Goal: Transaction & Acquisition: Book appointment/travel/reservation

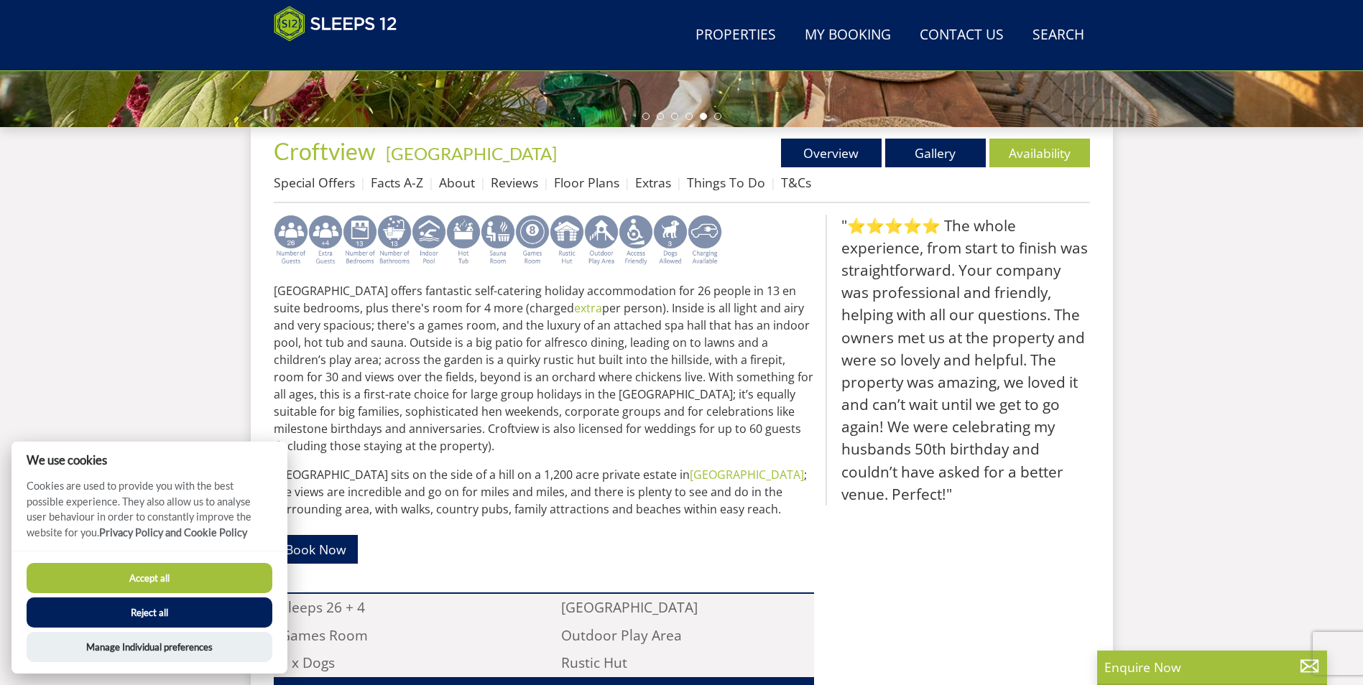
scroll to position [444, 0]
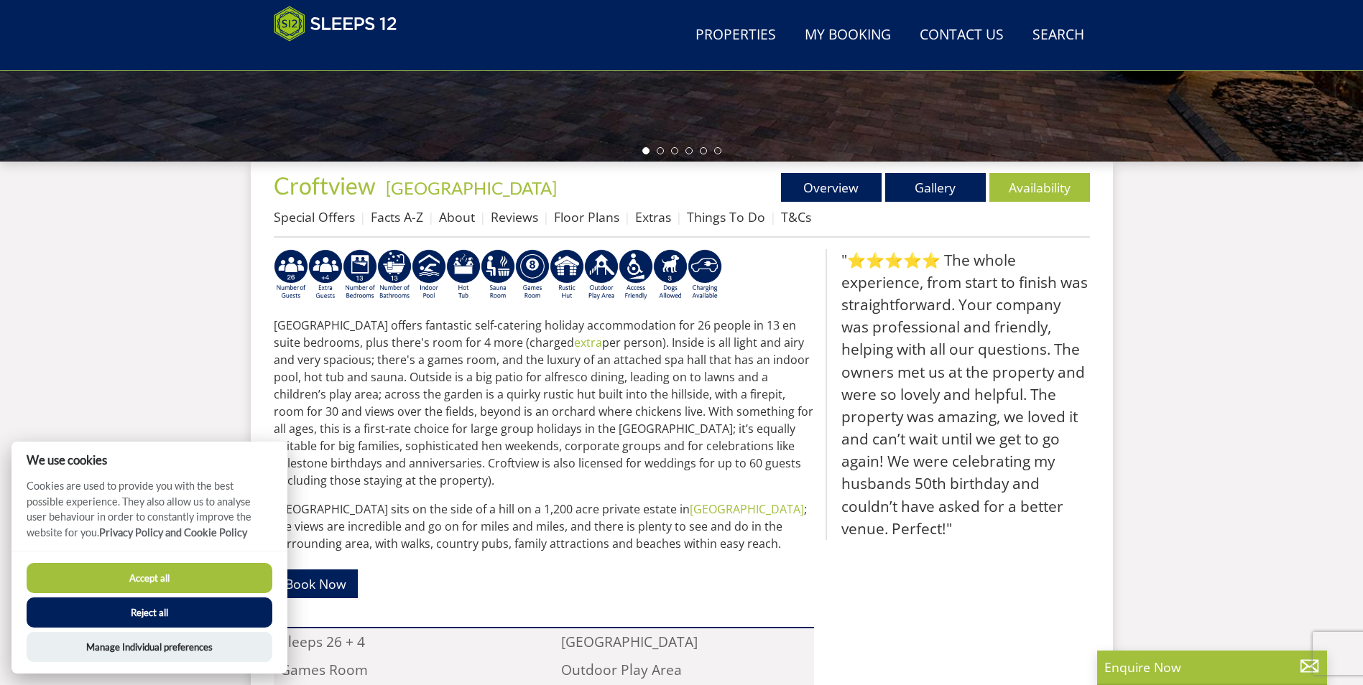
drag, startPoint x: 889, startPoint y: 260, endPoint x: 844, endPoint y: 269, distance: 45.5
click at [882, 262] on blockquote ""⭐⭐⭐⭐⭐ The whole experience, from start to finish was straightforward. Your com…" at bounding box center [958, 394] width 264 height 291
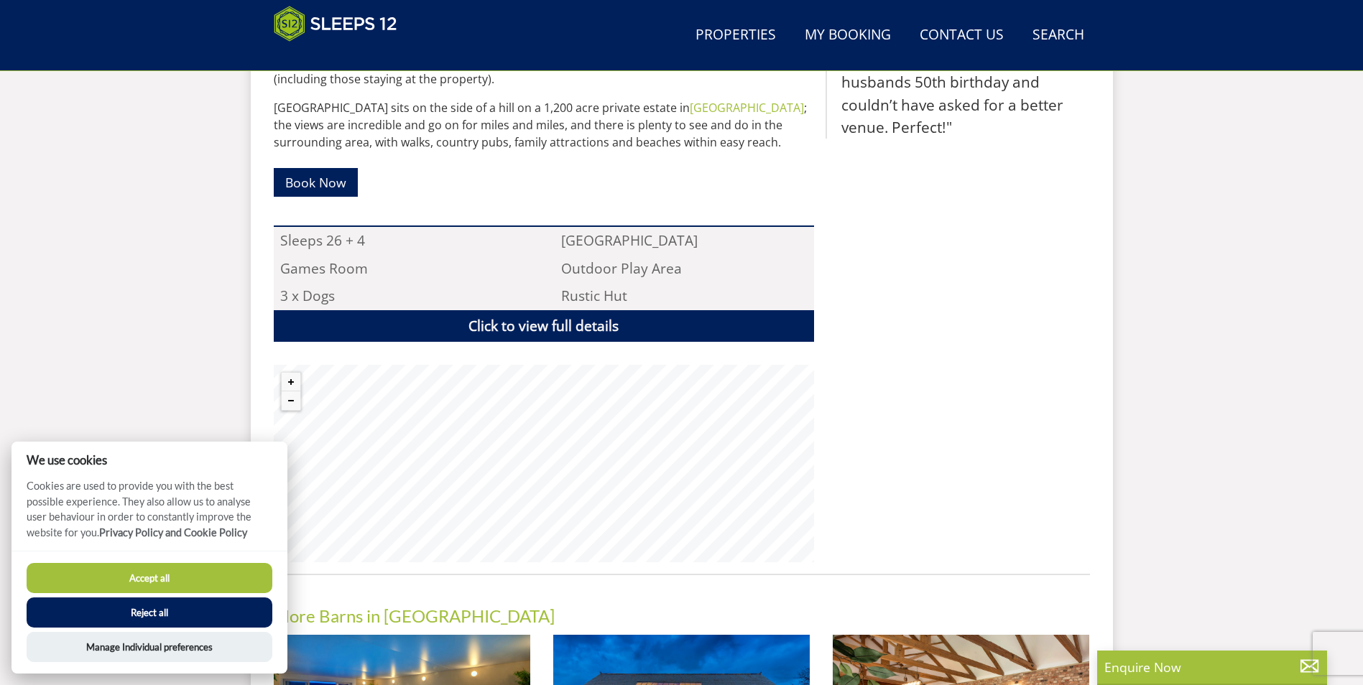
scroll to position [875, 0]
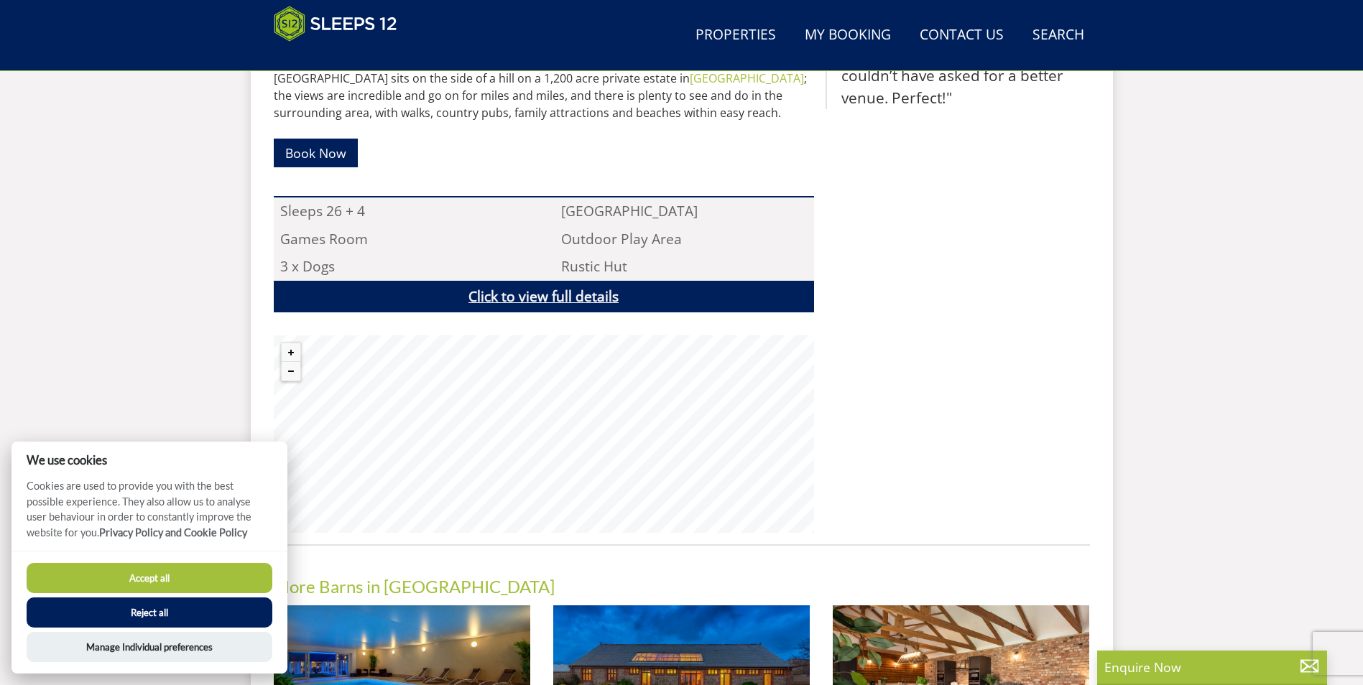
click at [543, 301] on link "Click to view full details" at bounding box center [544, 297] width 540 height 32
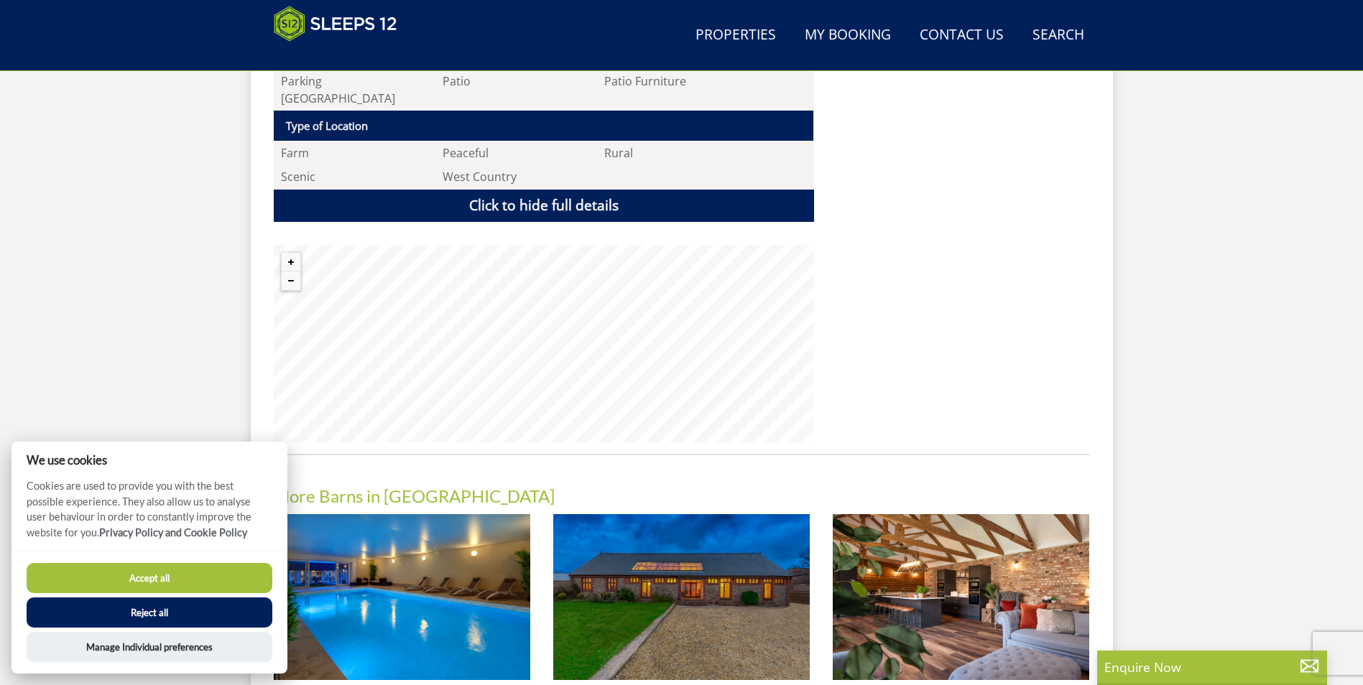
scroll to position [2528, 0]
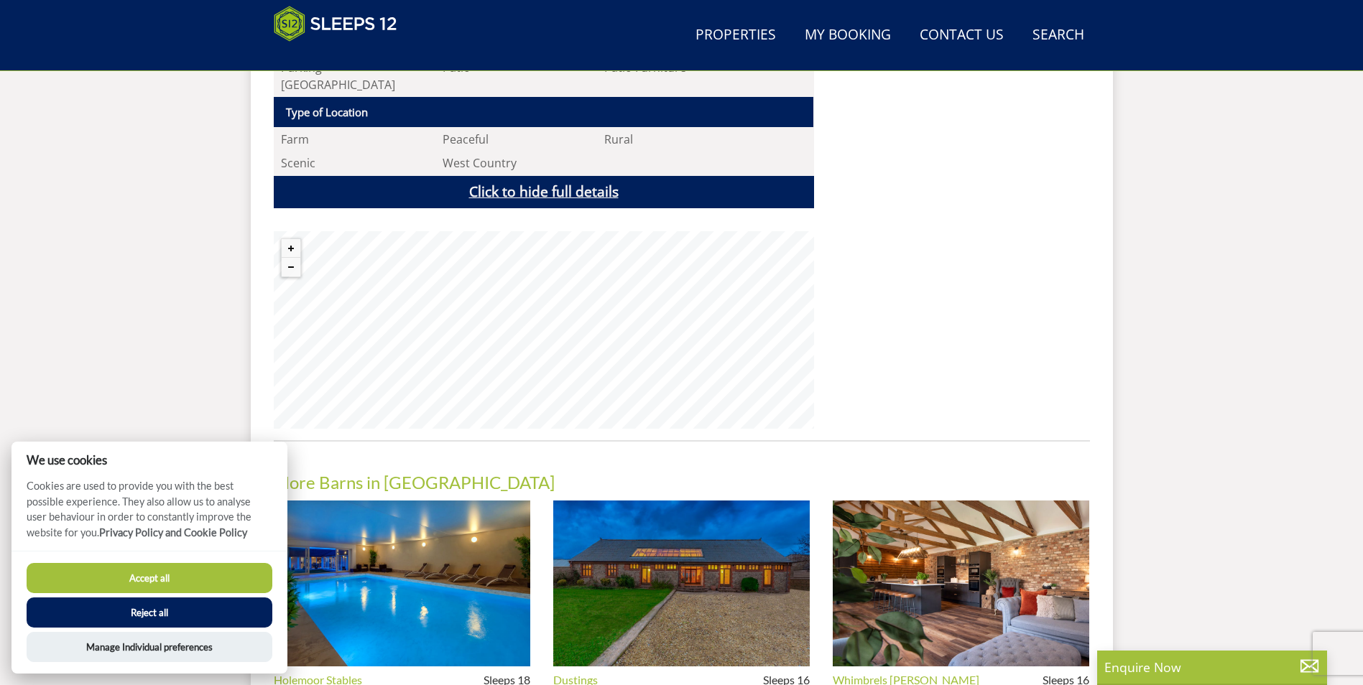
click at [517, 176] on link "Click to hide full details" at bounding box center [544, 192] width 540 height 32
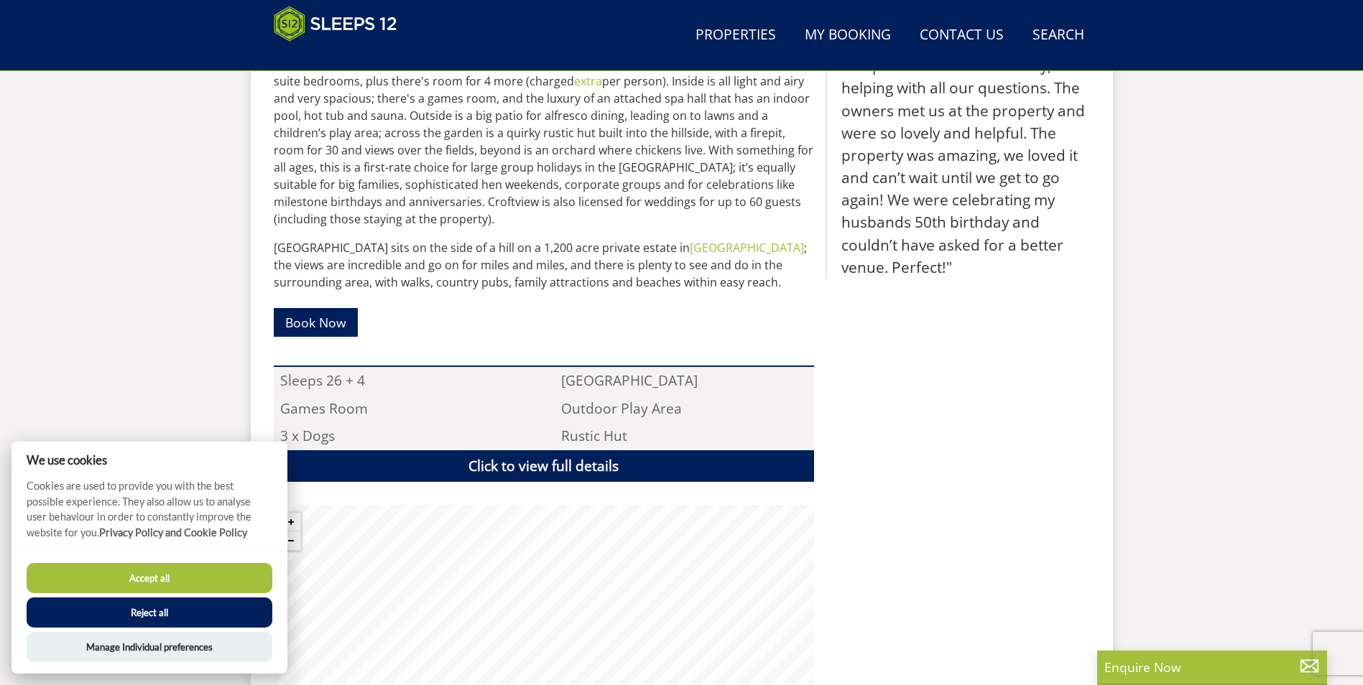
scroll to position [507, 0]
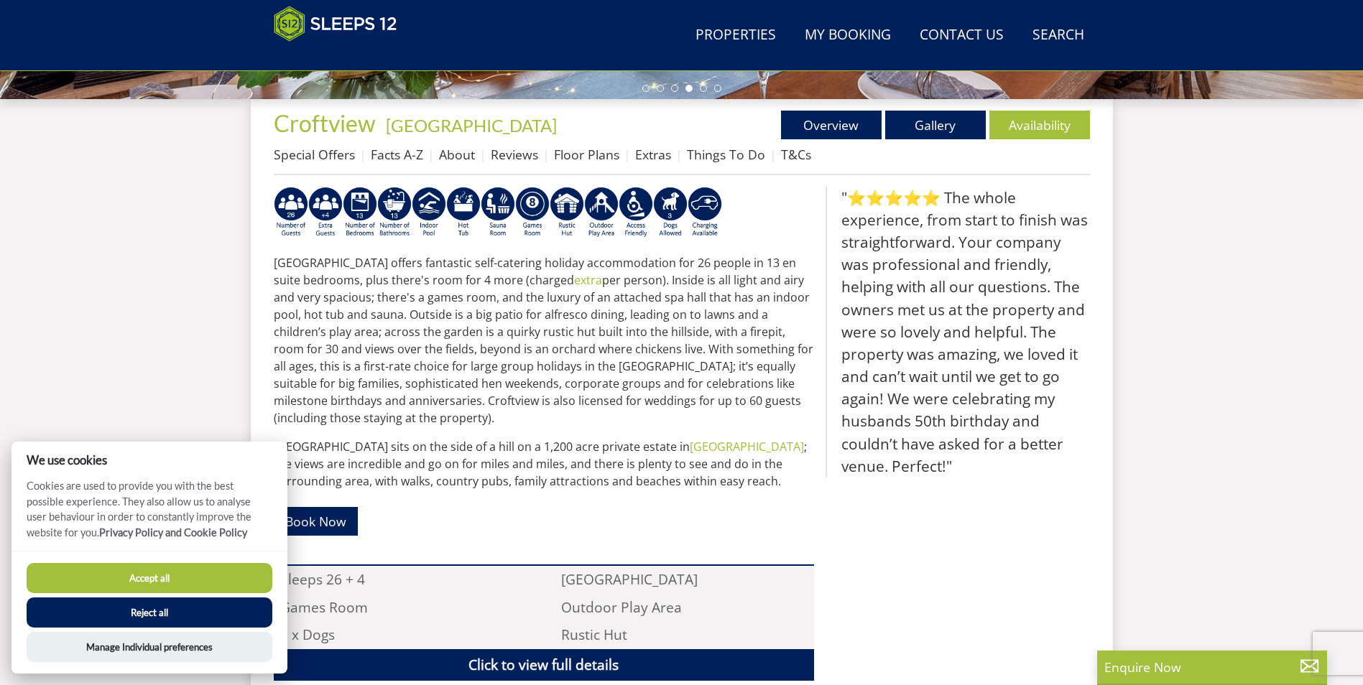
click at [112, 608] on button "Reject all" at bounding box center [150, 613] width 246 height 30
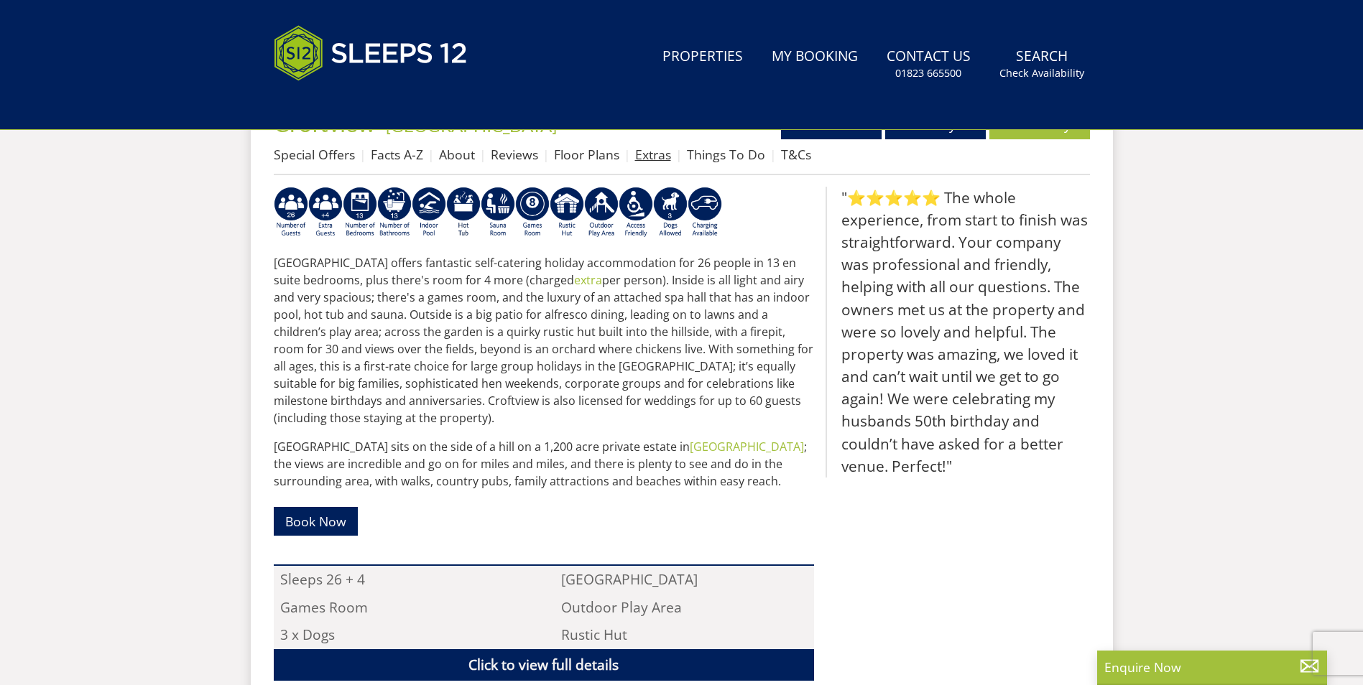
click at [651, 154] on link "Extras" at bounding box center [653, 154] width 36 height 17
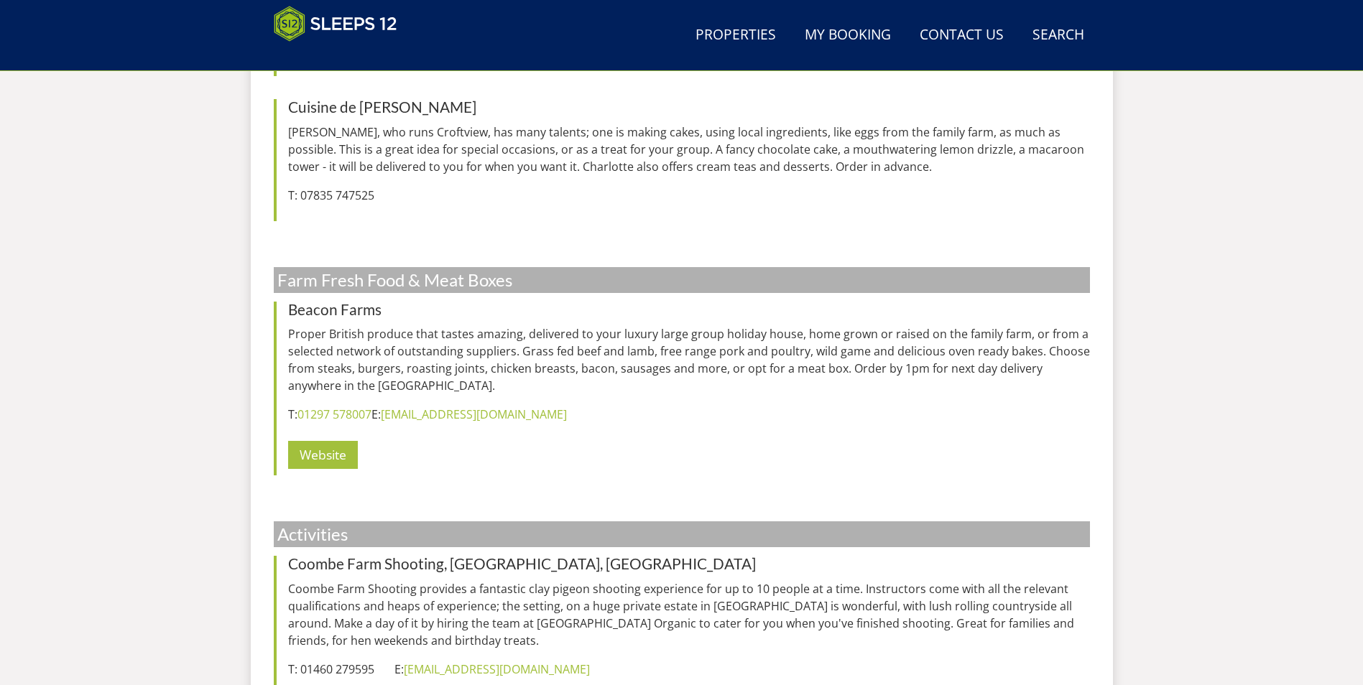
scroll to position [4270, 0]
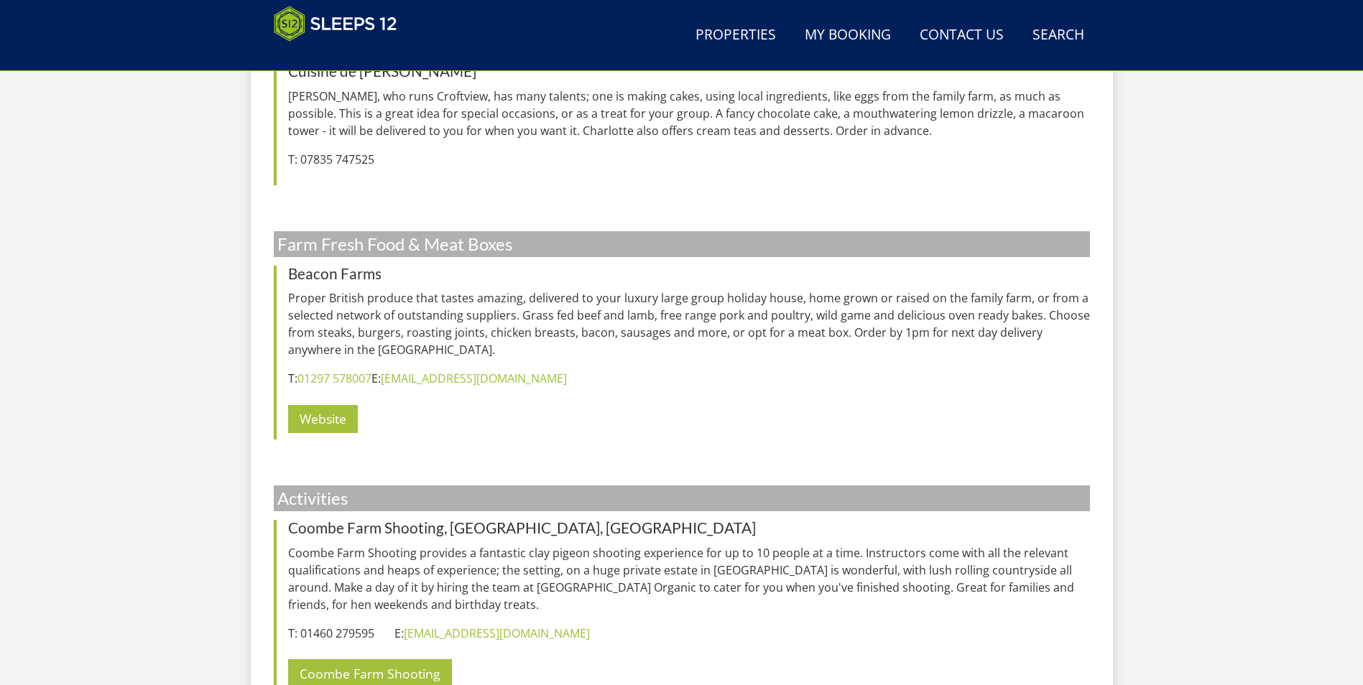
click at [579, 486] on h2 "Activities" at bounding box center [682, 499] width 816 height 26
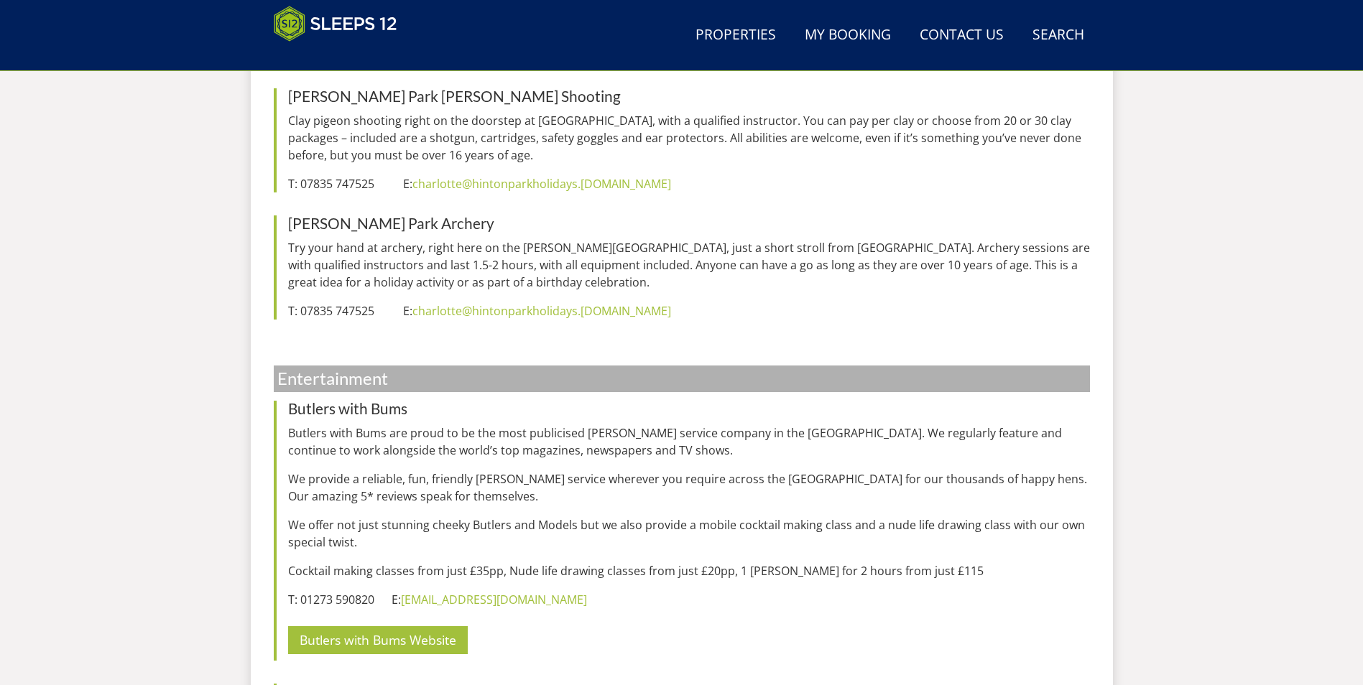
scroll to position [5636, 0]
